Goal: Obtain resource: Download file/media

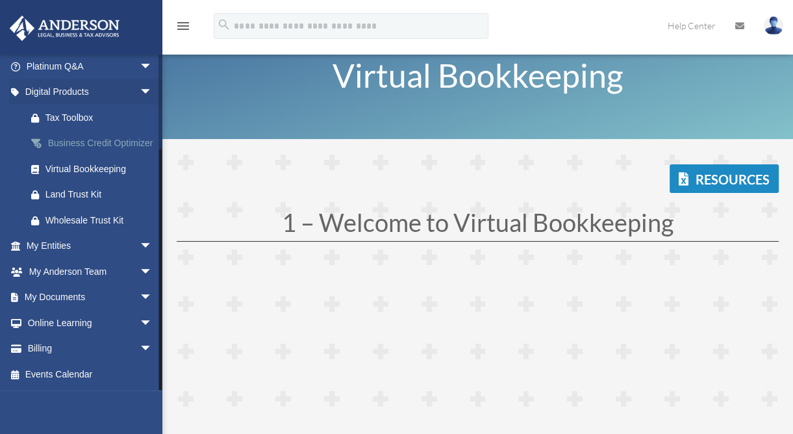
scroll to position [122, 0]
click at [140, 293] on span "arrow_drop_down" at bounding box center [153, 297] width 26 height 27
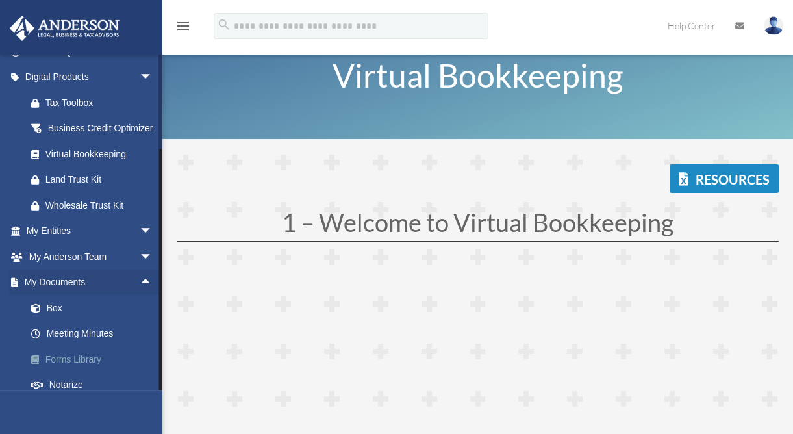
click at [93, 372] on link "Forms Library" at bounding box center [95, 359] width 154 height 26
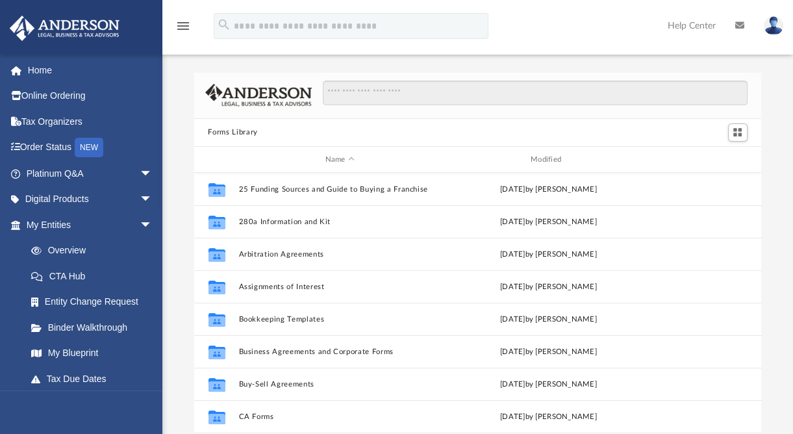
scroll to position [285, 557]
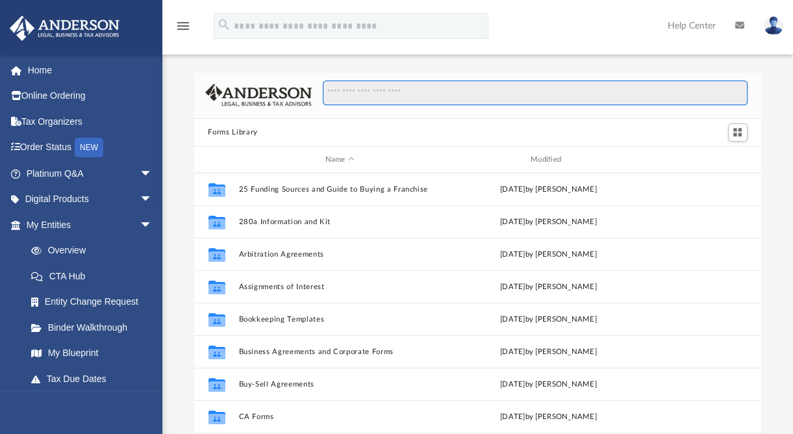
click at [487, 98] on input "Search files and folders" at bounding box center [535, 92] width 424 height 25
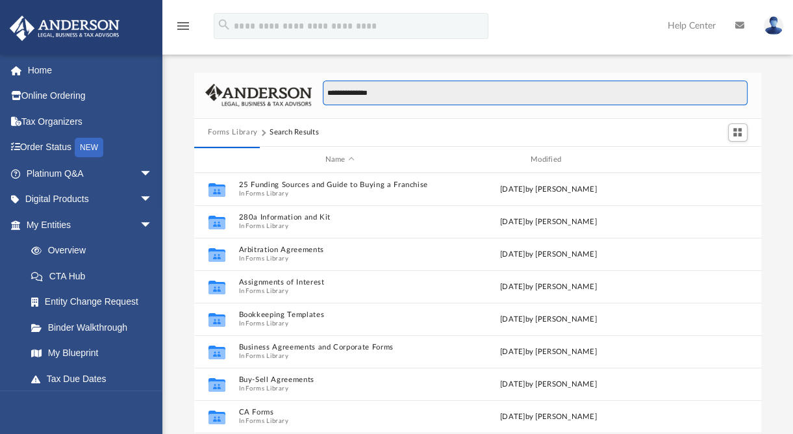
type input "**********"
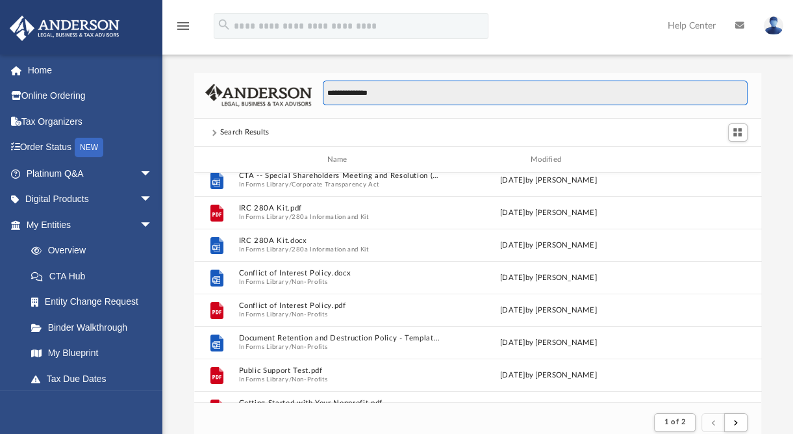
scroll to position [0, 0]
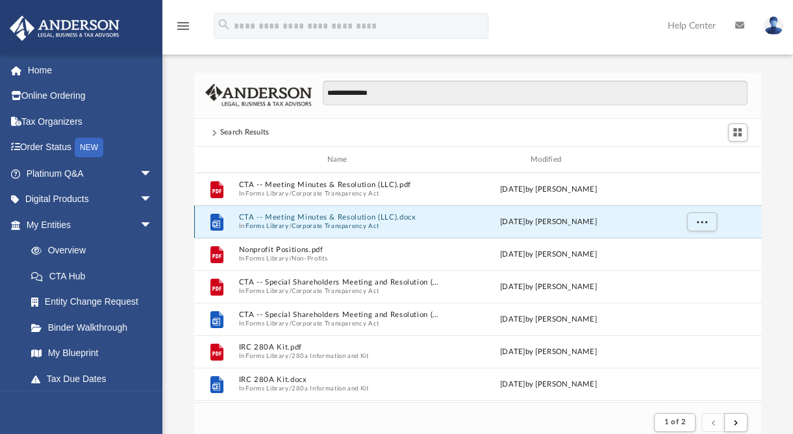
click at [368, 217] on button "CTA -- Meeting Minutes & Resolution (LLC).docx" at bounding box center [339, 218] width 203 height 8
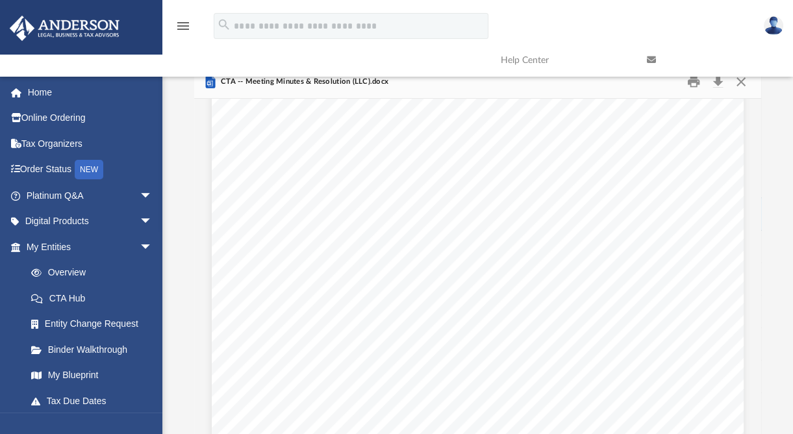
scroll to position [347, 0]
click at [395, 258] on span "consents to disclosure of information regarding the Company, the Manager and it…" at bounding box center [492, 260] width 365 height 10
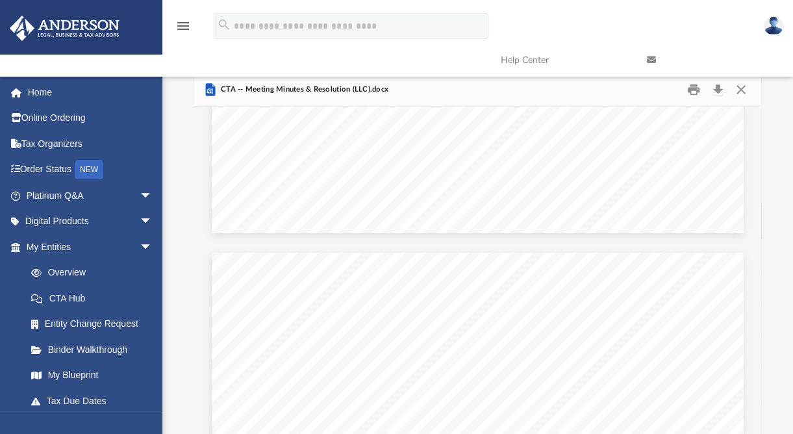
scroll to position [571, 0]
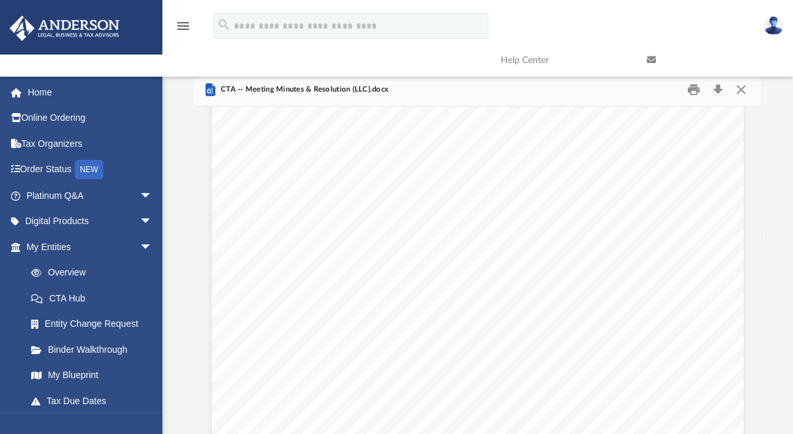
scroll to position [0, 0]
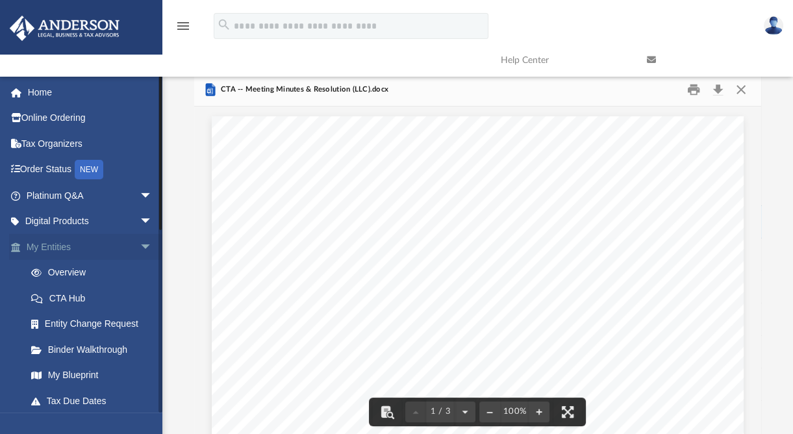
click at [140, 243] on span "arrow_drop_down" at bounding box center [153, 247] width 26 height 27
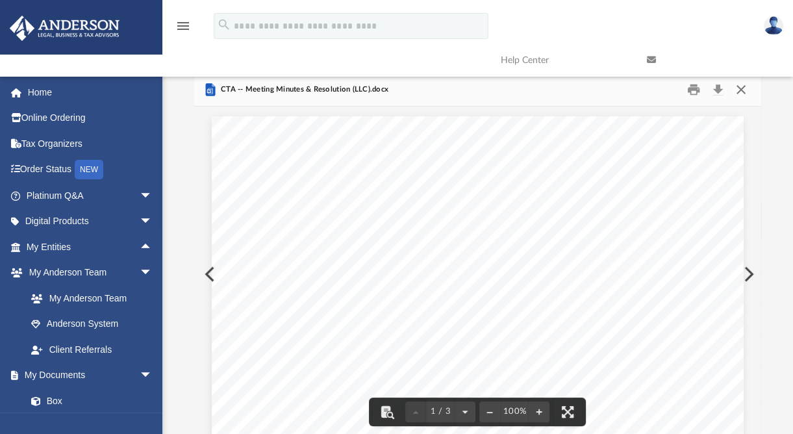
click at [743, 88] on button "Close" at bounding box center [740, 89] width 23 height 20
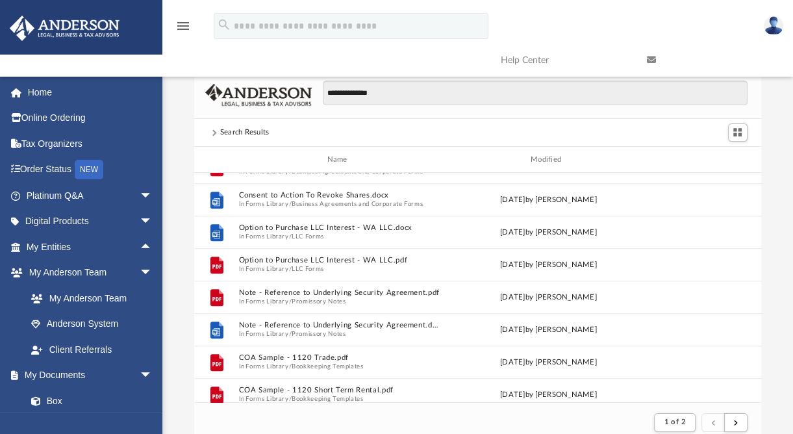
scroll to position [648, 0]
